Goal: Book appointment/travel/reservation

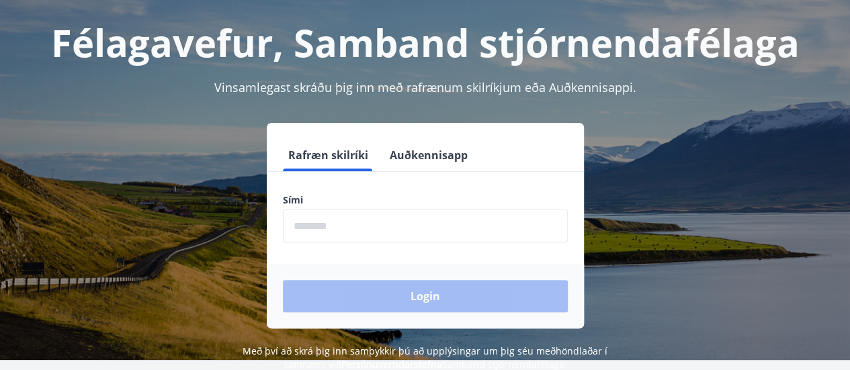
scroll to position [71, 0]
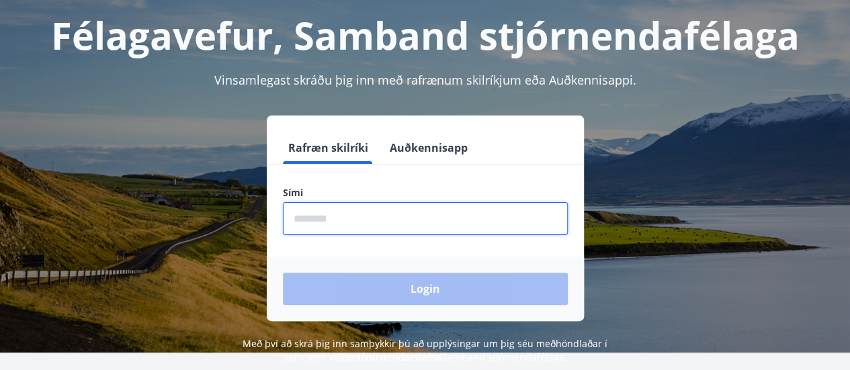
click at [316, 224] on input "phone" at bounding box center [425, 218] width 285 height 33
type input "********"
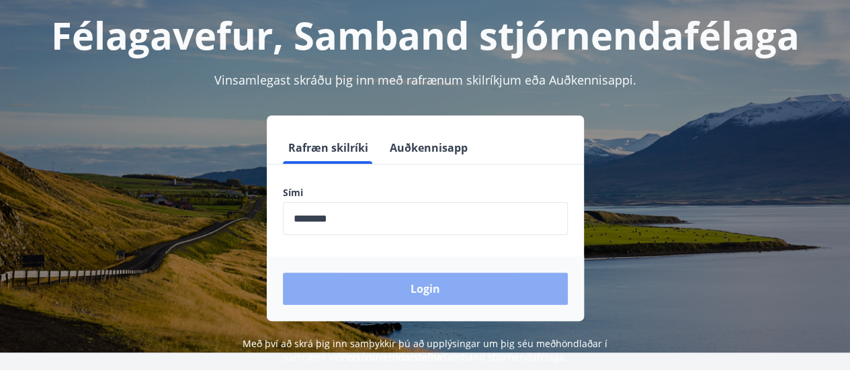
click at [380, 290] on button "Login" at bounding box center [425, 289] width 285 height 32
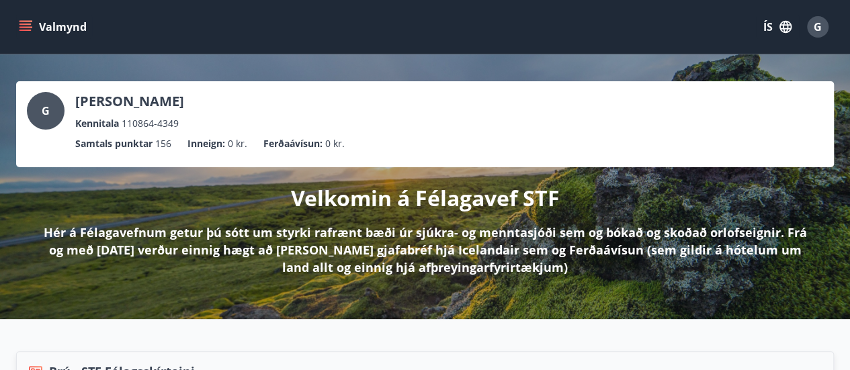
click at [21, 23] on icon "menu" at bounding box center [25, 26] width 13 height 13
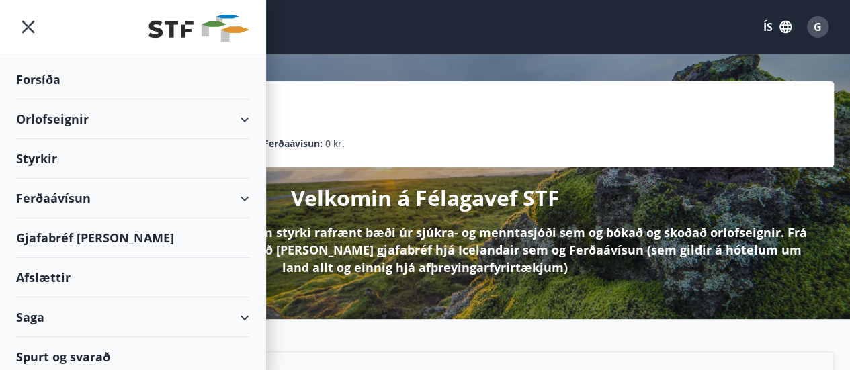
click at [95, 112] on div "Orlofseignir" at bounding box center [132, 119] width 233 height 40
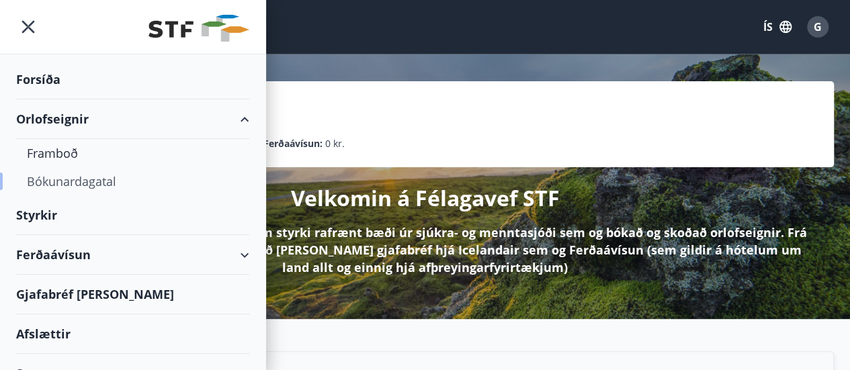
click at [63, 185] on div "Bókunardagatal" at bounding box center [133, 181] width 212 height 28
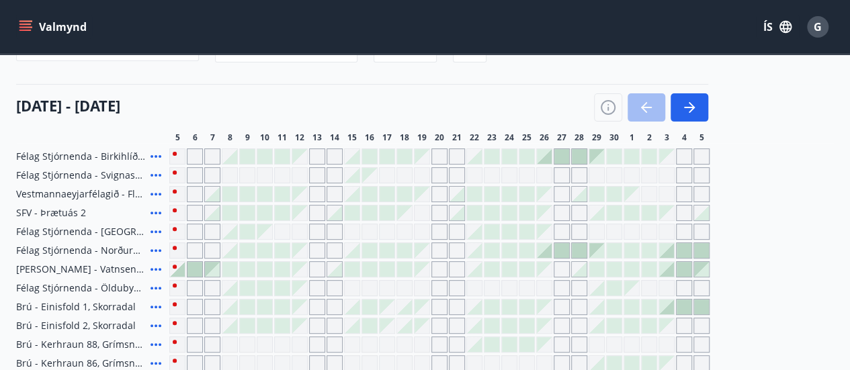
scroll to position [134, 0]
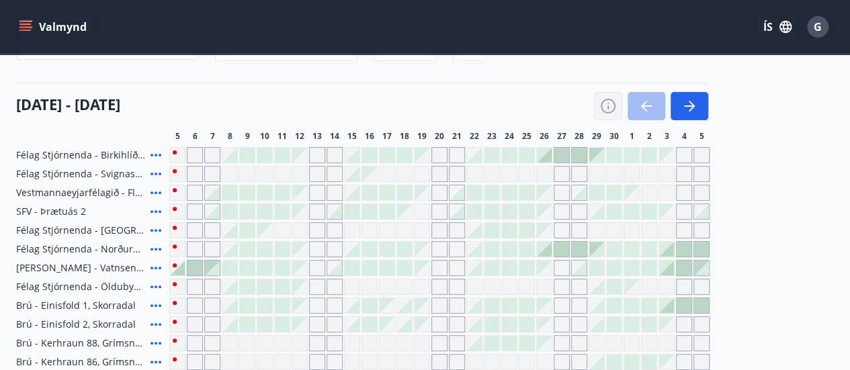
click at [607, 104] on icon "button" at bounding box center [608, 106] width 16 height 16
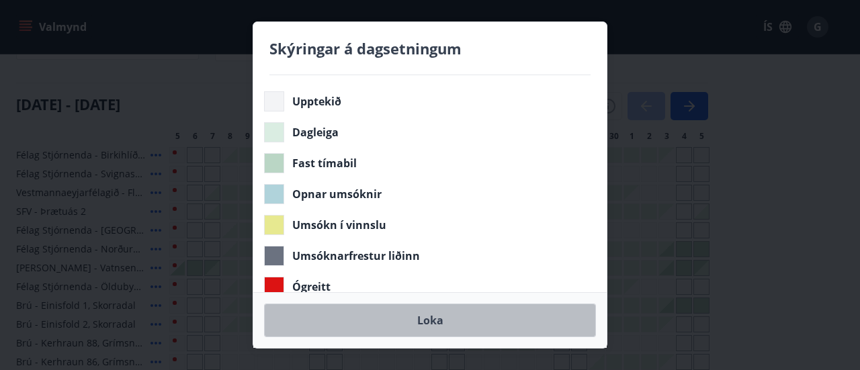
click at [443, 319] on button "Loka" at bounding box center [430, 321] width 332 height 34
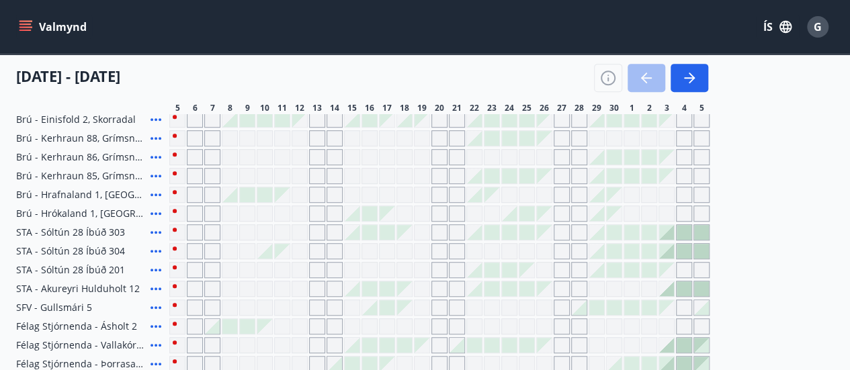
scroll to position [343, 0]
